Goal: Communication & Community: Answer question/provide support

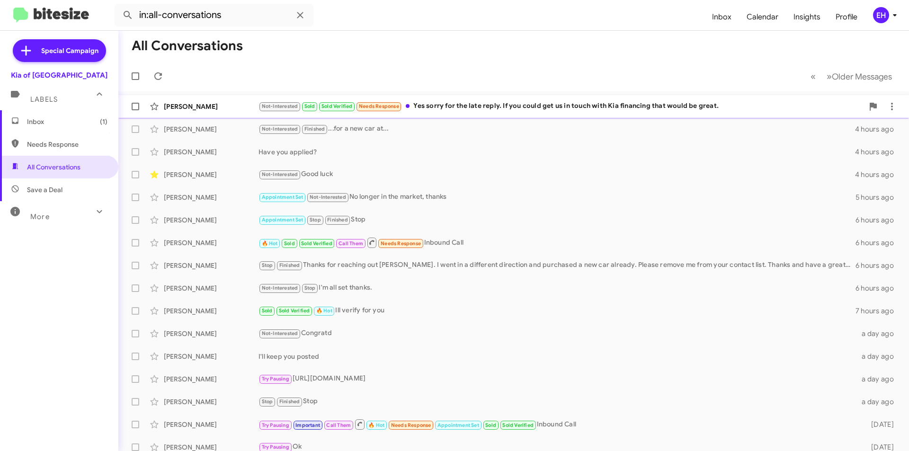
click at [566, 108] on div "Not-Interested Sold Sold Verified Needs Response Yes sorry for the late reply. …" at bounding box center [561, 106] width 605 height 11
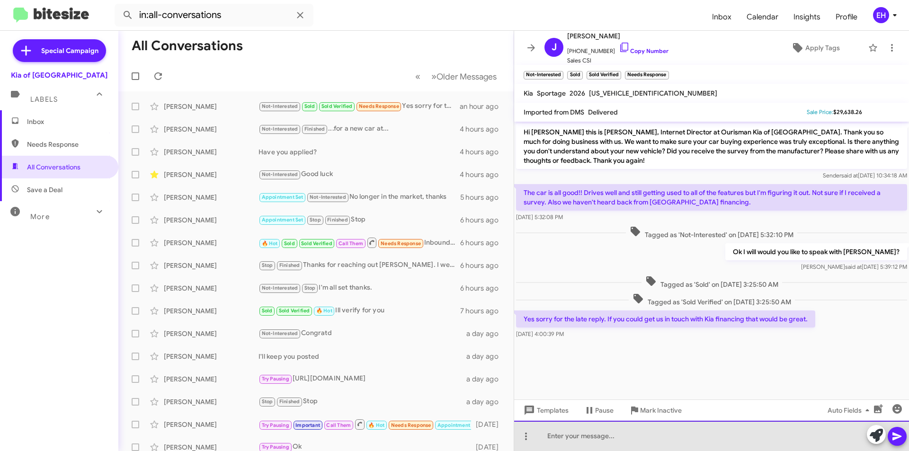
click at [701, 439] on div at bounding box center [711, 436] width 395 height 30
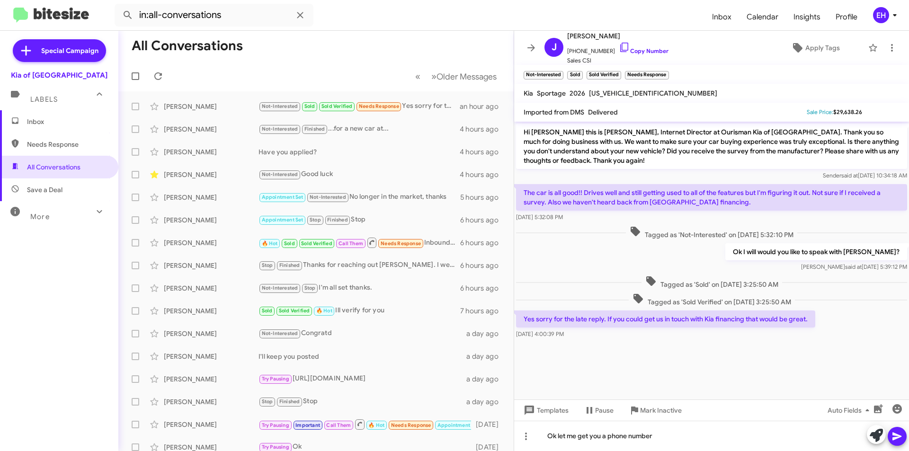
click at [900, 432] on icon at bounding box center [897, 436] width 11 height 11
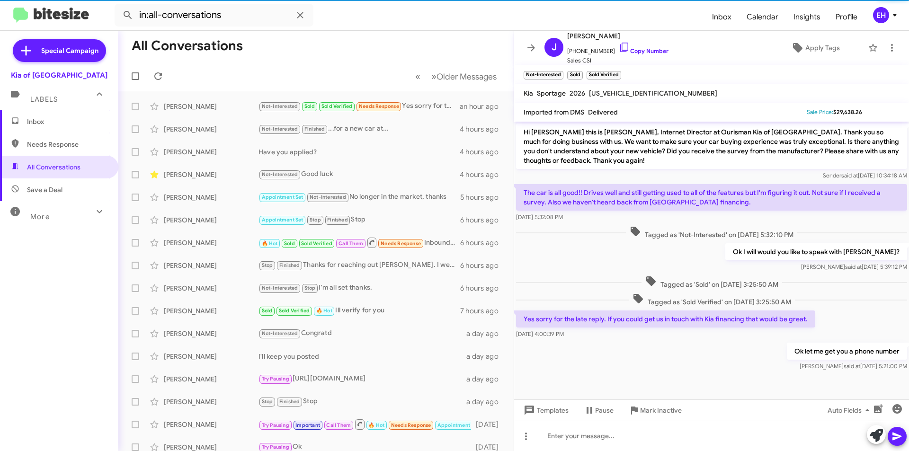
click at [60, 143] on span "Needs Response" at bounding box center [67, 144] width 81 height 9
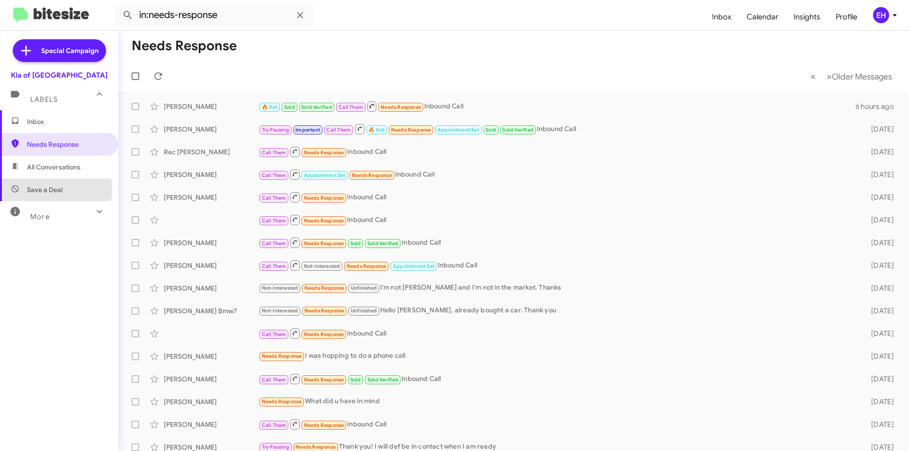
click at [46, 189] on span "Save a Deal" at bounding box center [45, 189] width 36 height 9
type input "in:not-interested"
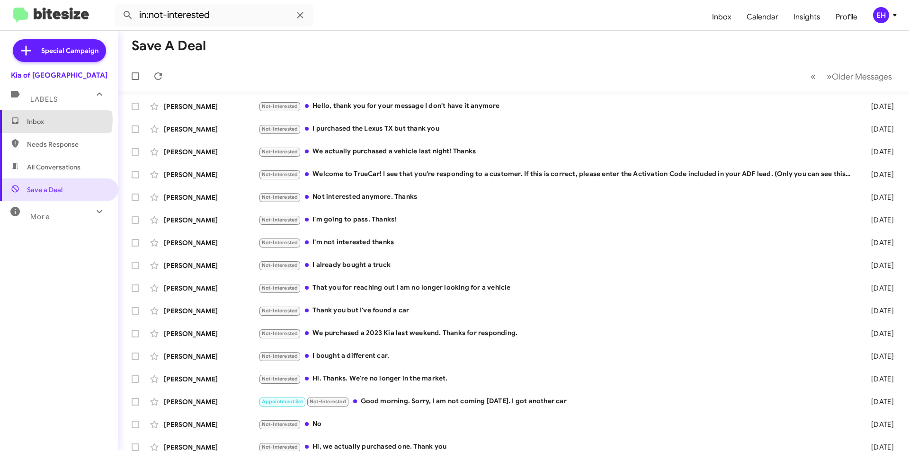
click at [46, 120] on span "Inbox" at bounding box center [67, 121] width 81 height 9
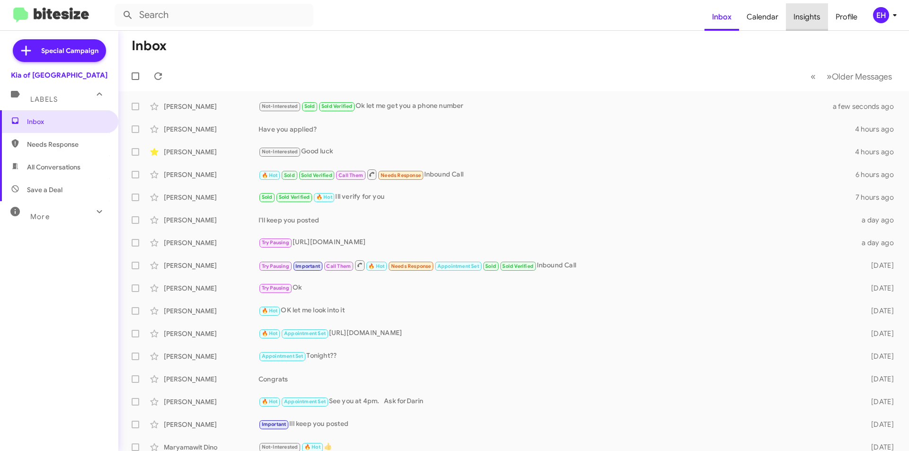
click at [818, 16] on span "Insights" at bounding box center [807, 16] width 42 height 27
